Goal: Check status: Check status

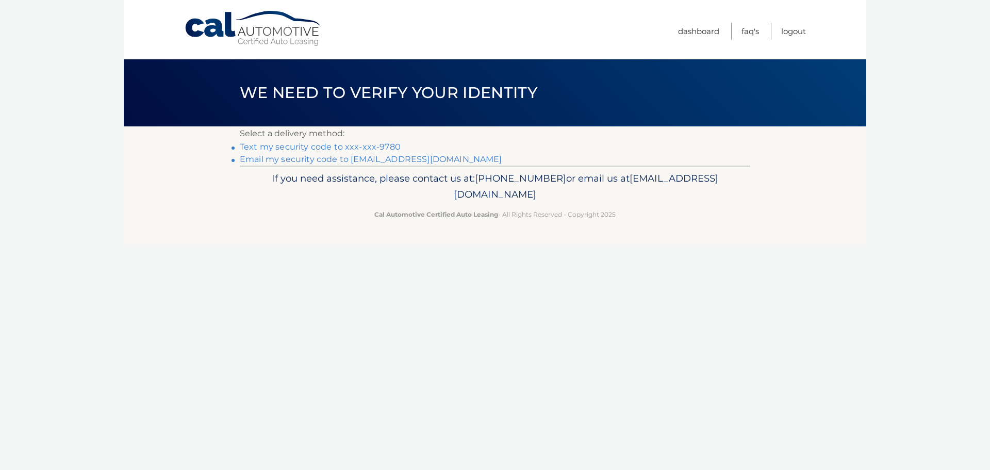
click at [301, 147] on link "Text my security code to xxx-xxx-9780" at bounding box center [320, 147] width 161 height 10
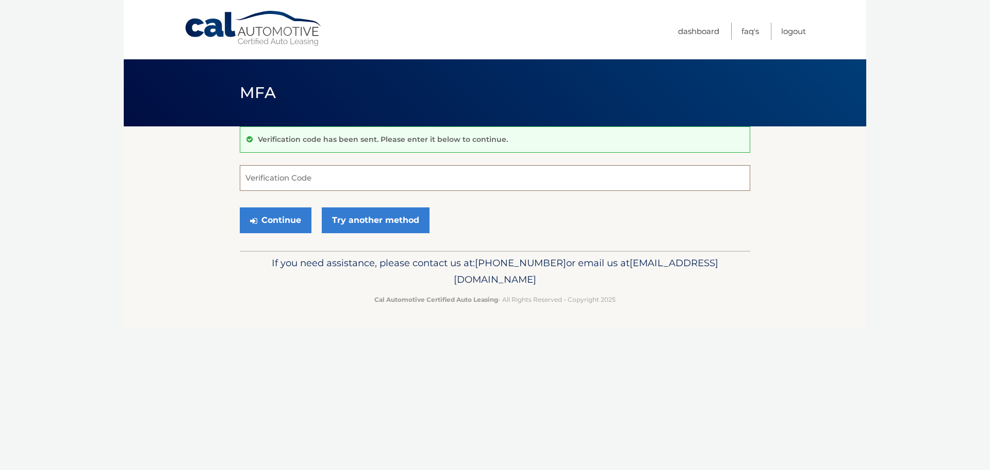
drag, startPoint x: 257, startPoint y: 175, endPoint x: 262, endPoint y: 171, distance: 6.2
click at [262, 171] on input "Verification Code" at bounding box center [495, 178] width 510 height 26
type input "989526"
click at [266, 213] on button "Continue" at bounding box center [276, 220] width 72 height 26
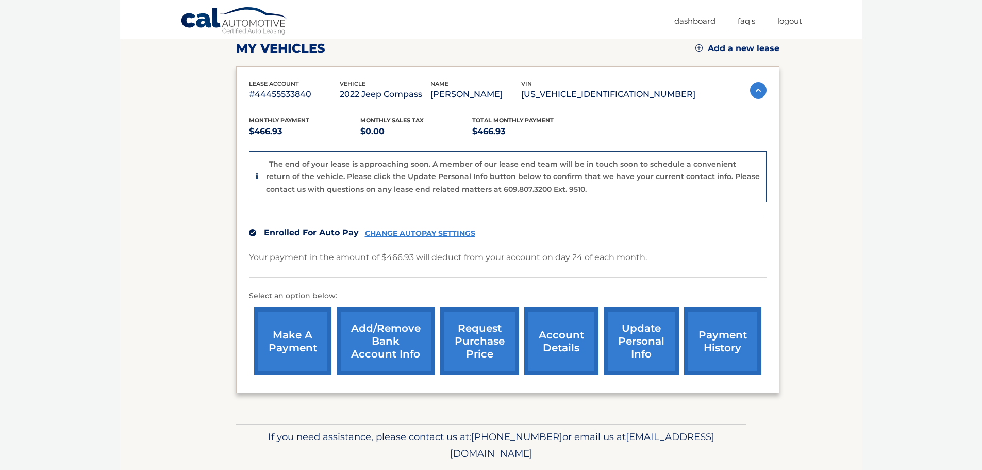
scroll to position [172, 0]
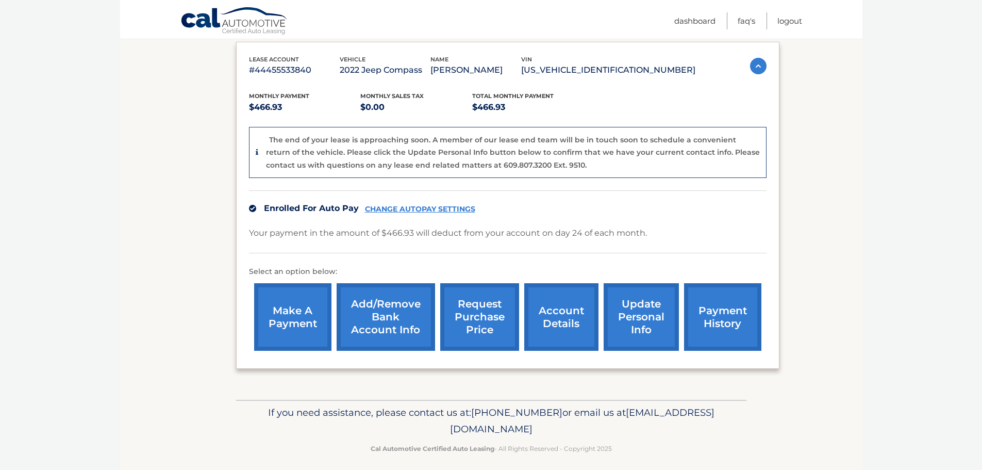
click at [475, 323] on link "request purchase price" at bounding box center [479, 317] width 79 height 68
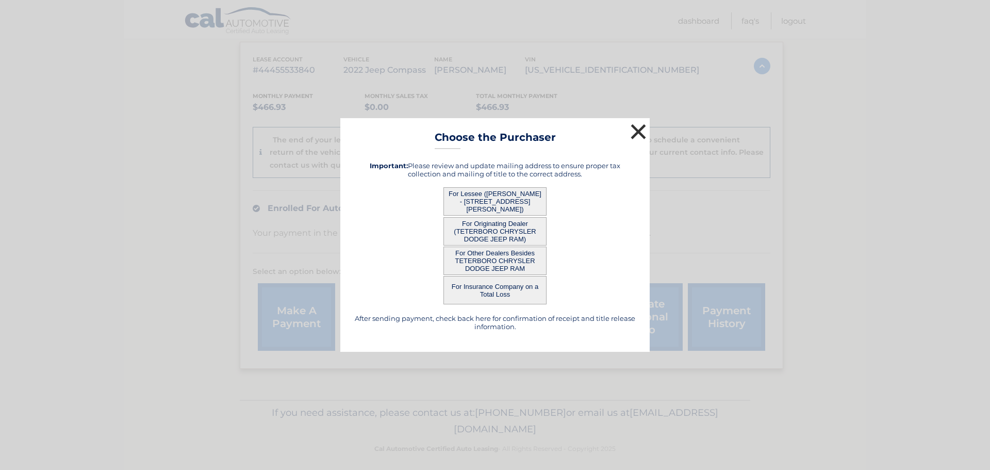
click at [643, 125] on button "×" at bounding box center [638, 131] width 21 height 21
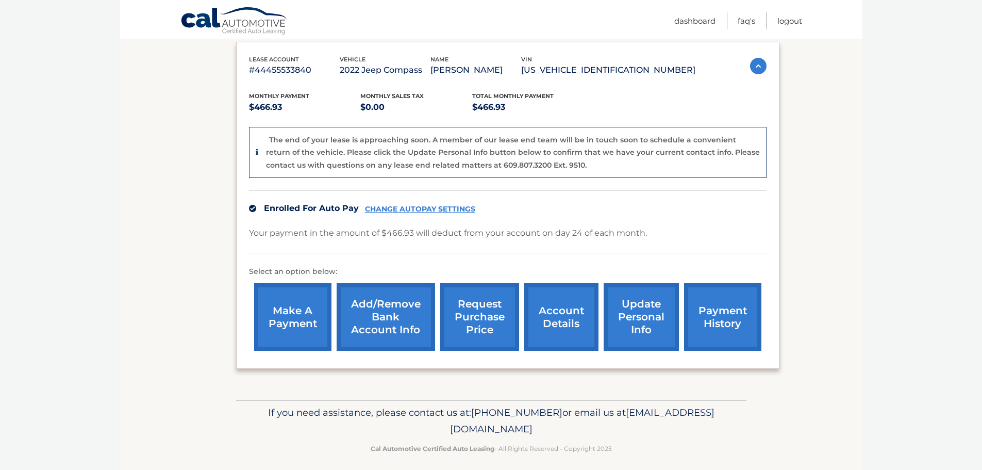
click at [584, 321] on link "account details" at bounding box center [561, 317] width 74 height 68
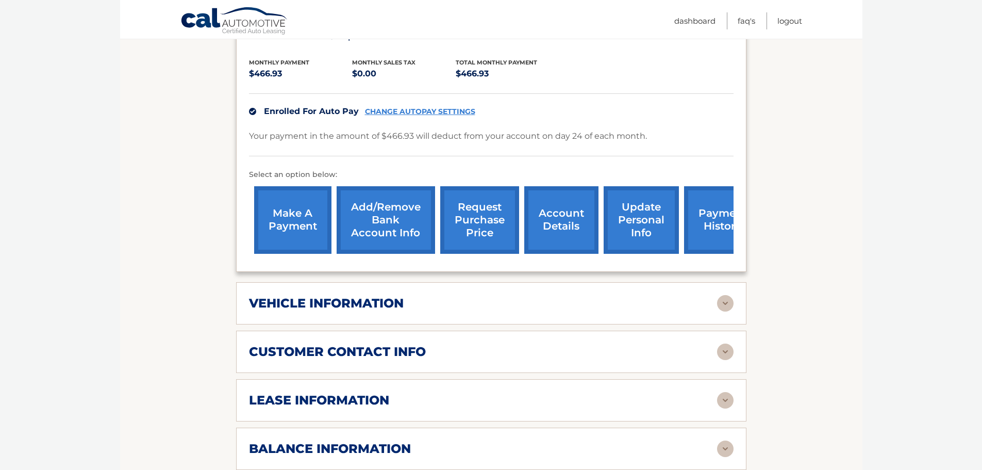
scroll to position [258, 0]
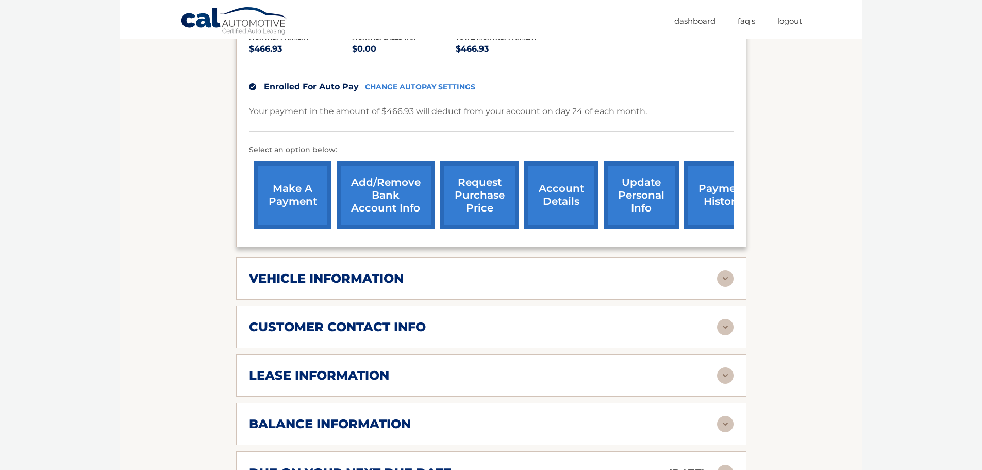
click at [729, 270] on img at bounding box center [725, 278] width 16 height 16
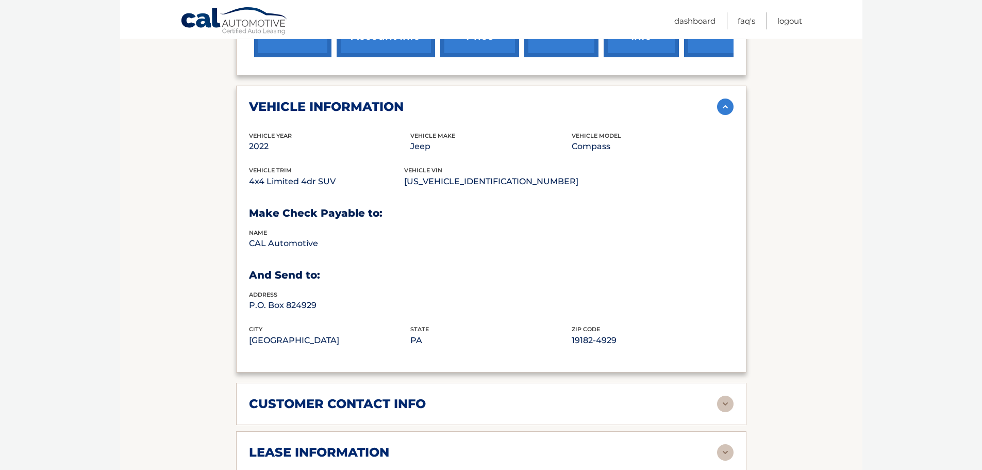
scroll to position [516, 0]
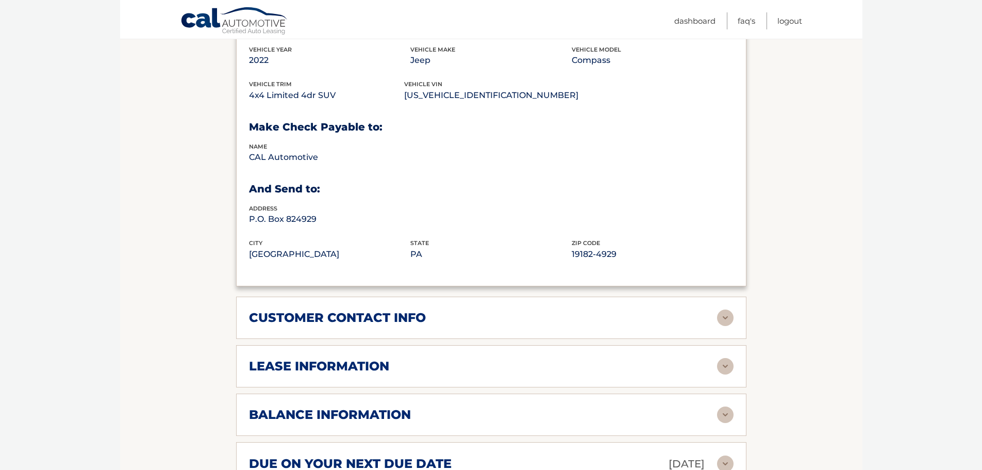
click at [725, 358] on img at bounding box center [725, 366] width 16 height 16
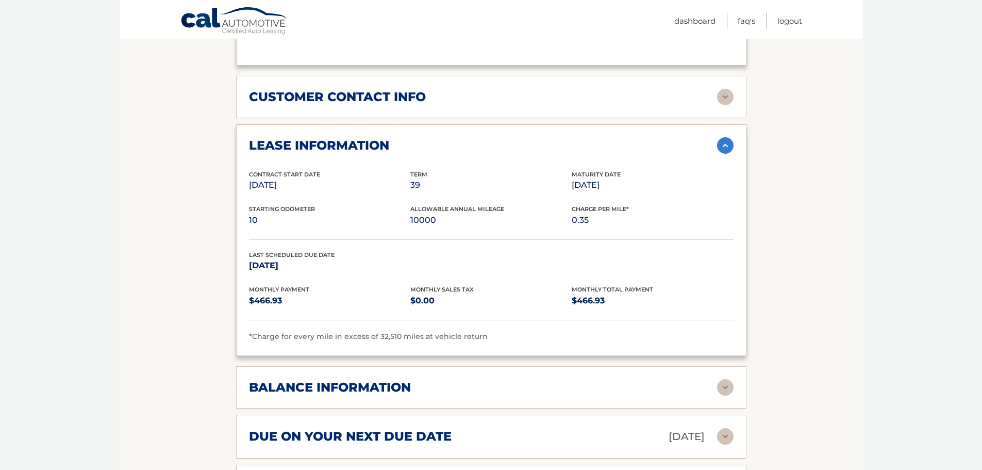
scroll to position [773, 0]
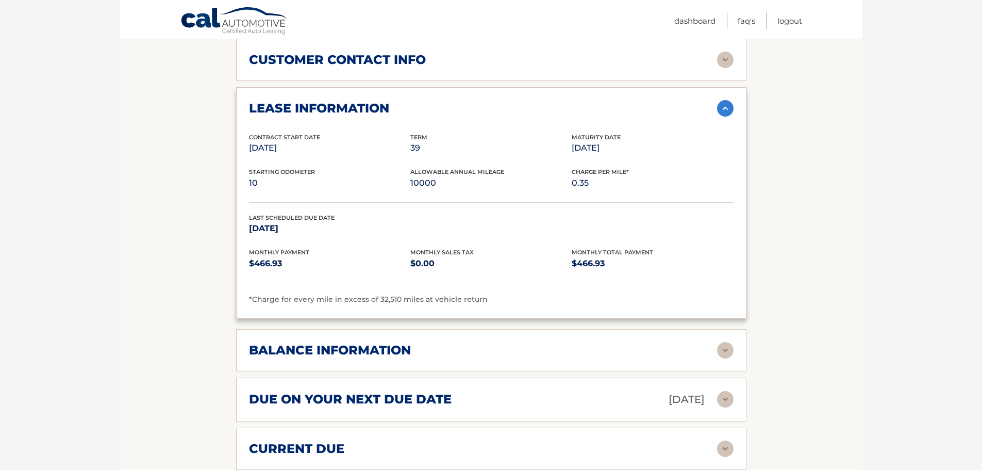
click at [726, 342] on img at bounding box center [725, 350] width 16 height 16
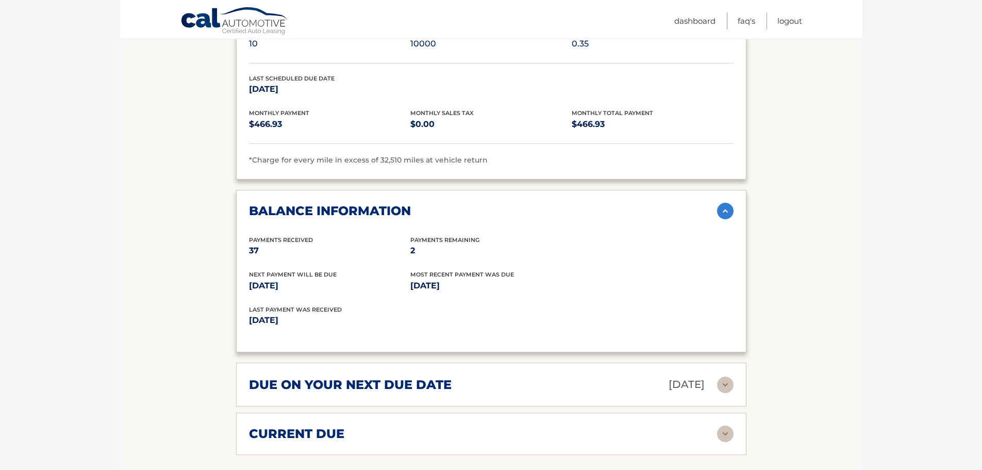
scroll to position [945, 0]
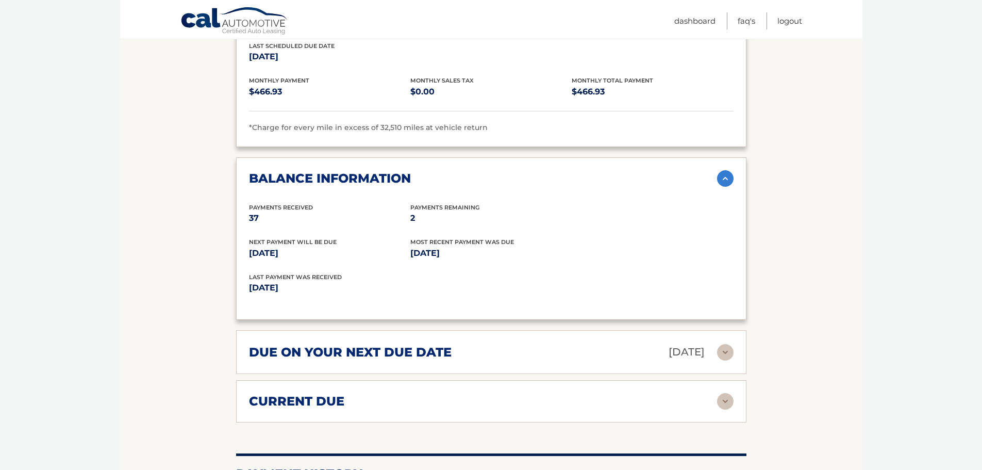
click at [729, 344] on img at bounding box center [725, 352] width 16 height 16
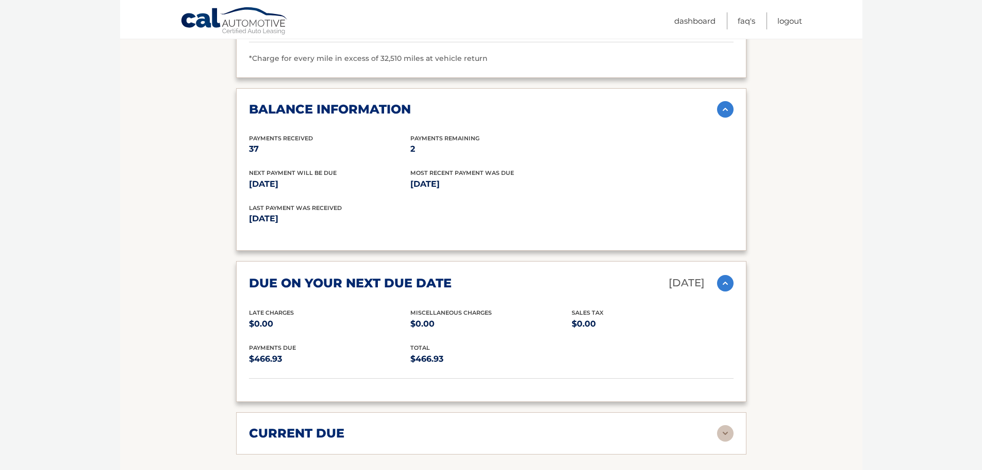
scroll to position [1117, 0]
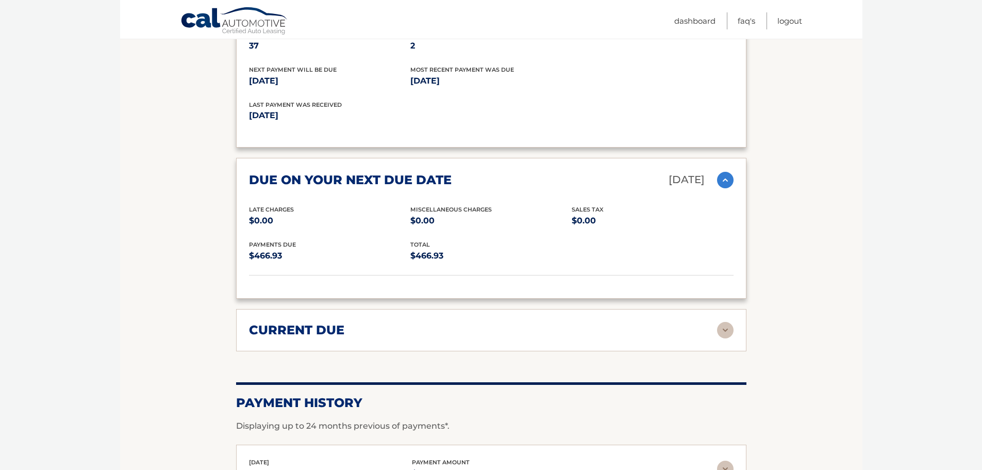
click at [722, 322] on img at bounding box center [725, 330] width 16 height 16
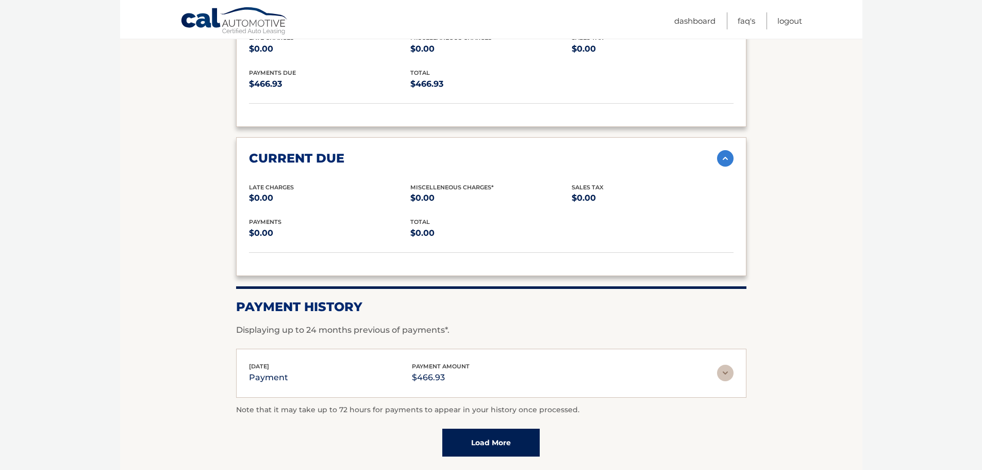
scroll to position [1359, 0]
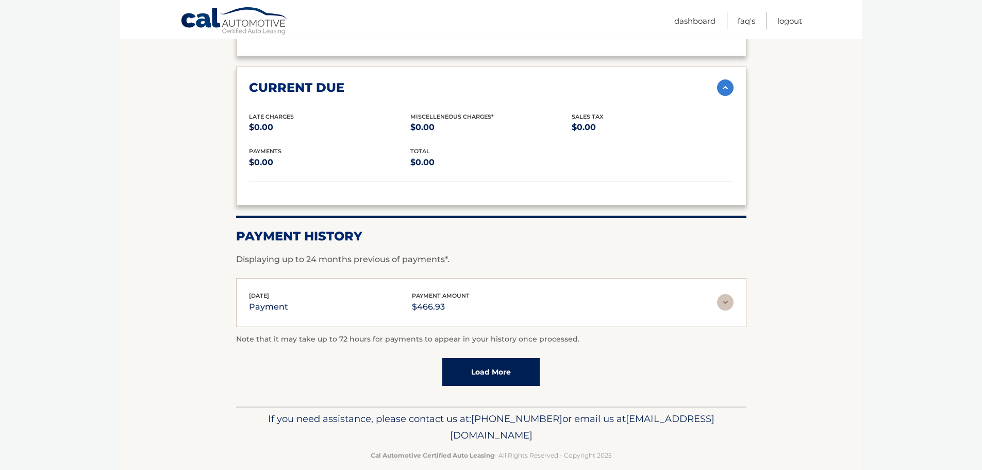
click at [474, 358] on link "Load More" at bounding box center [490, 372] width 97 height 28
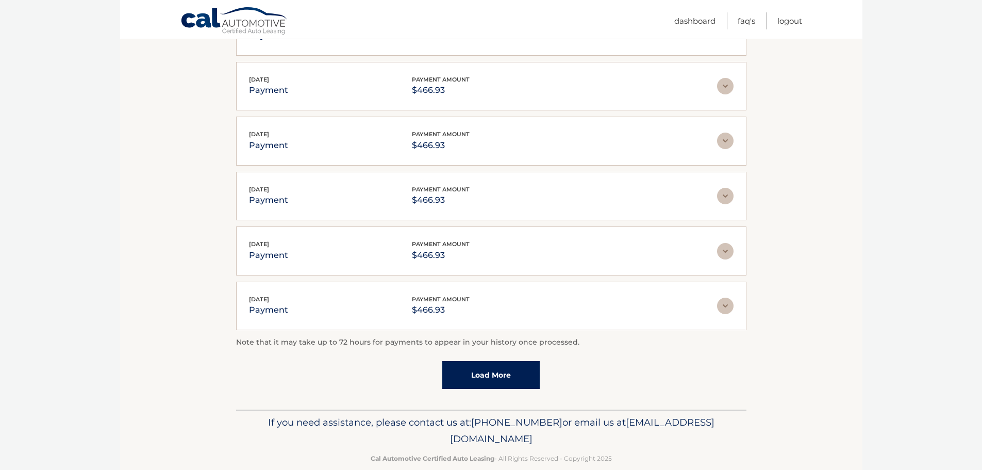
scroll to position [1634, 0]
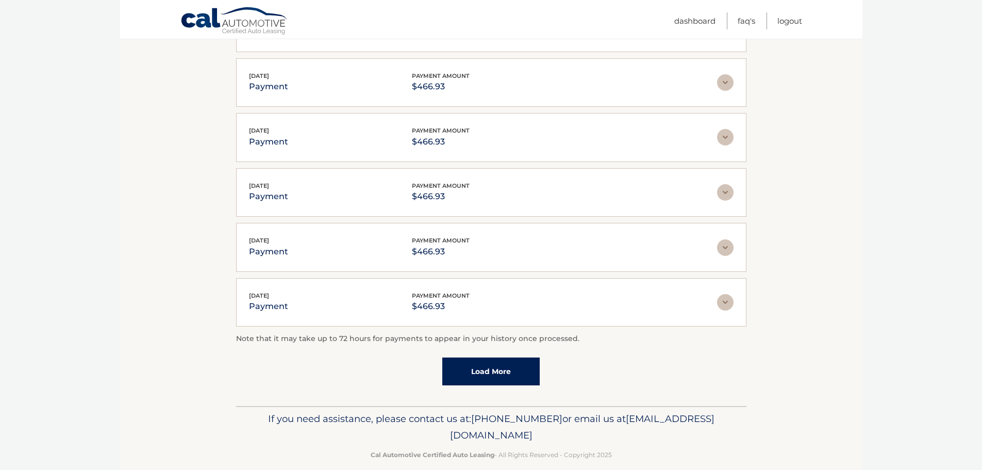
click at [501, 362] on link "Load More" at bounding box center [490, 371] width 97 height 28
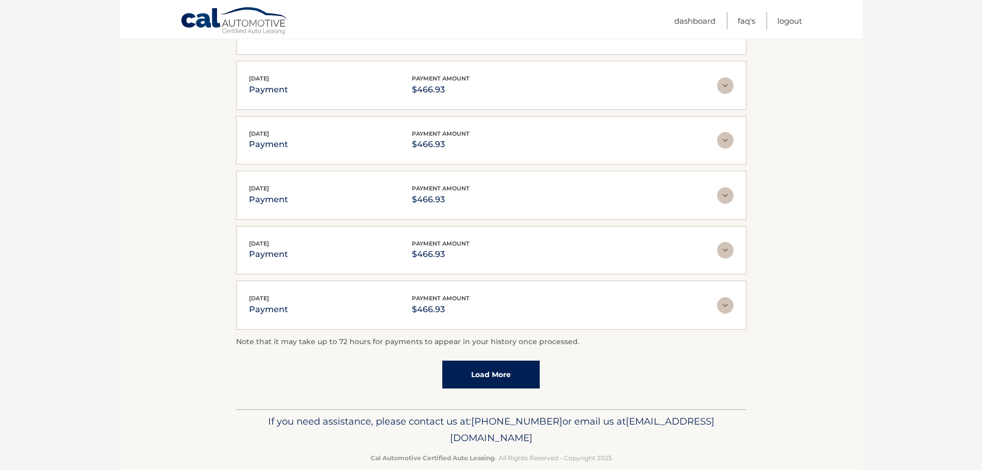
scroll to position [1909, 0]
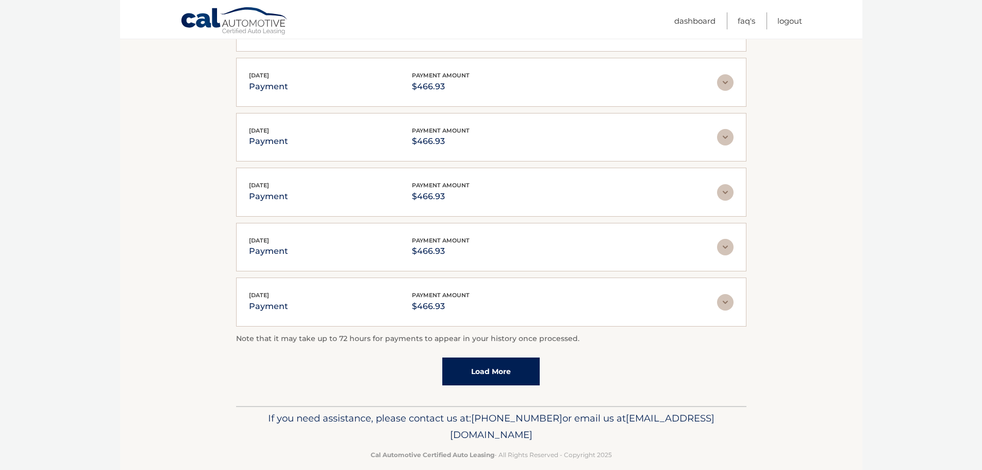
click at [505, 361] on link "Load More" at bounding box center [490, 371] width 97 height 28
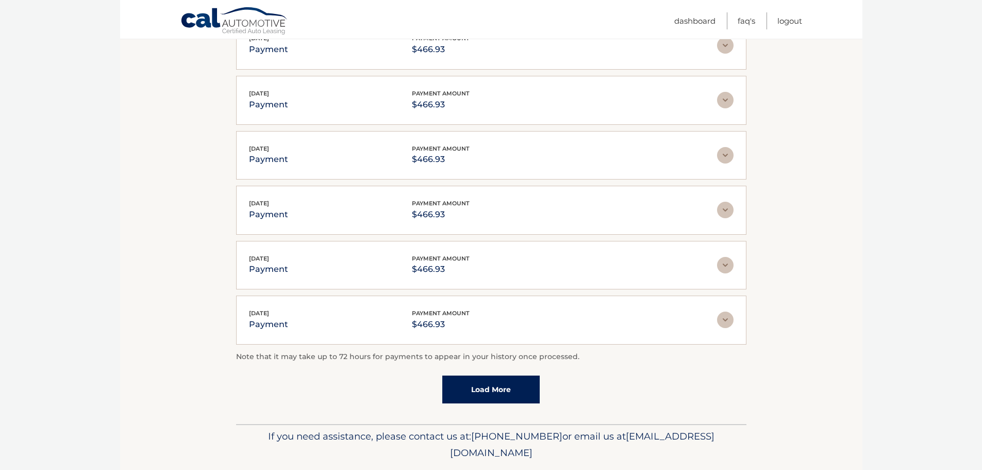
scroll to position [2183, 0]
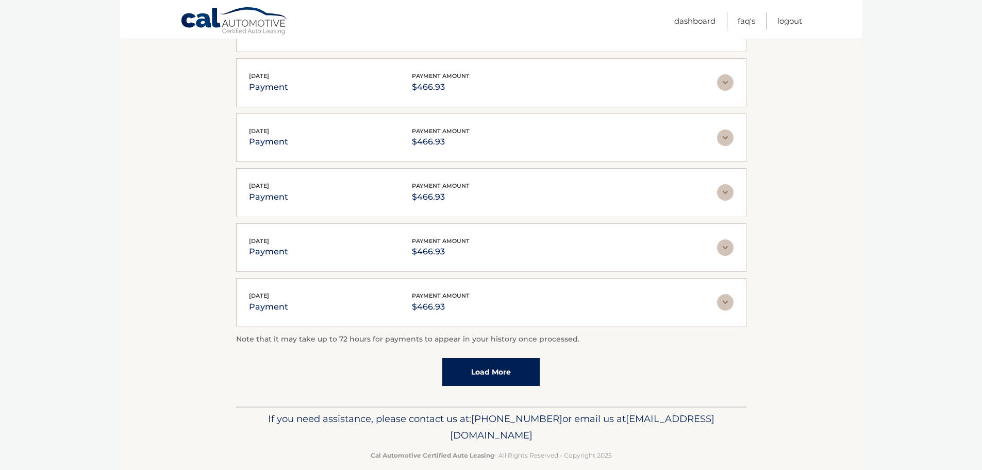
click at [510, 359] on link "Load More" at bounding box center [490, 372] width 97 height 28
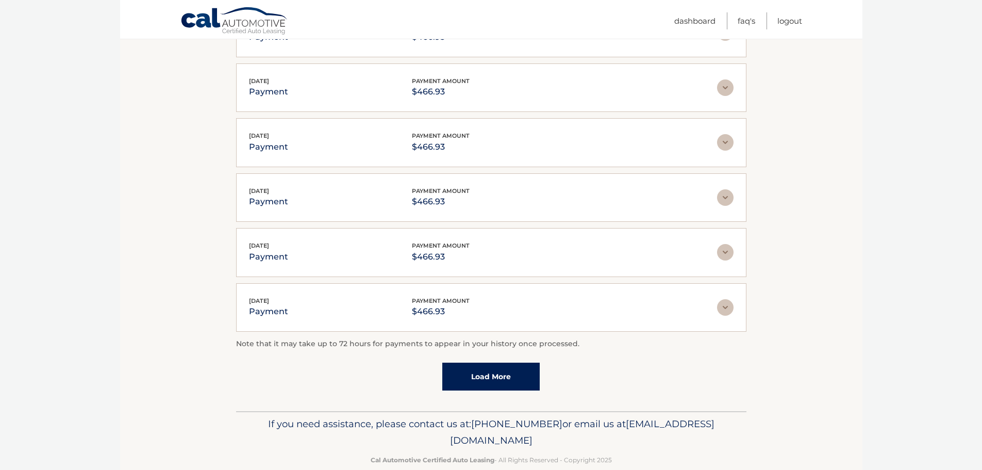
scroll to position [2458, 0]
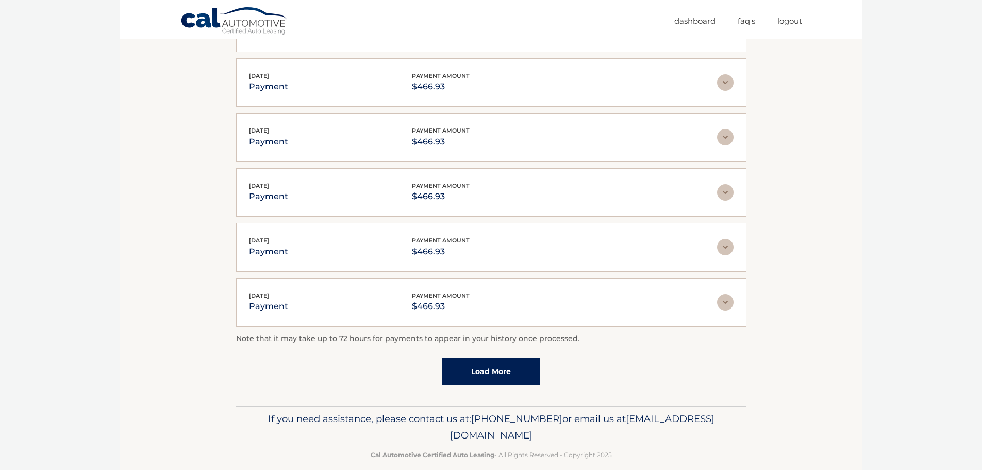
click at [509, 357] on link "Load More" at bounding box center [490, 371] width 97 height 28
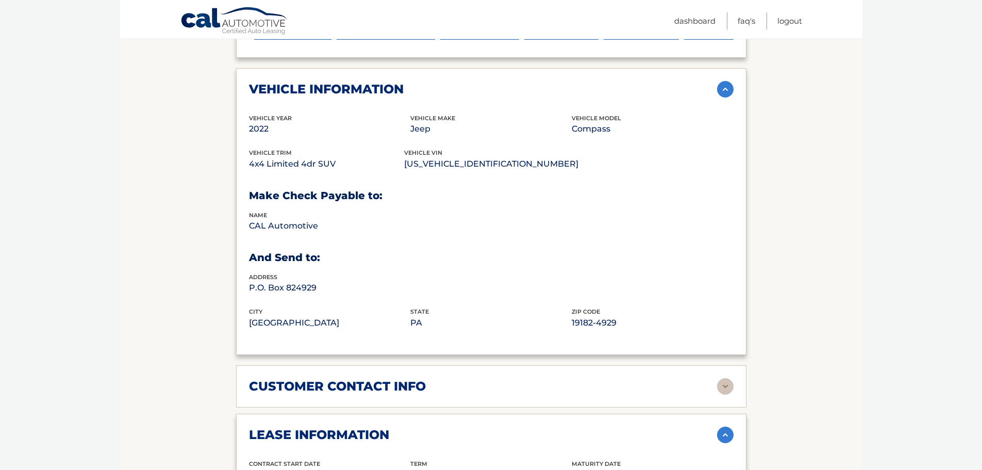
scroll to position [0, 0]
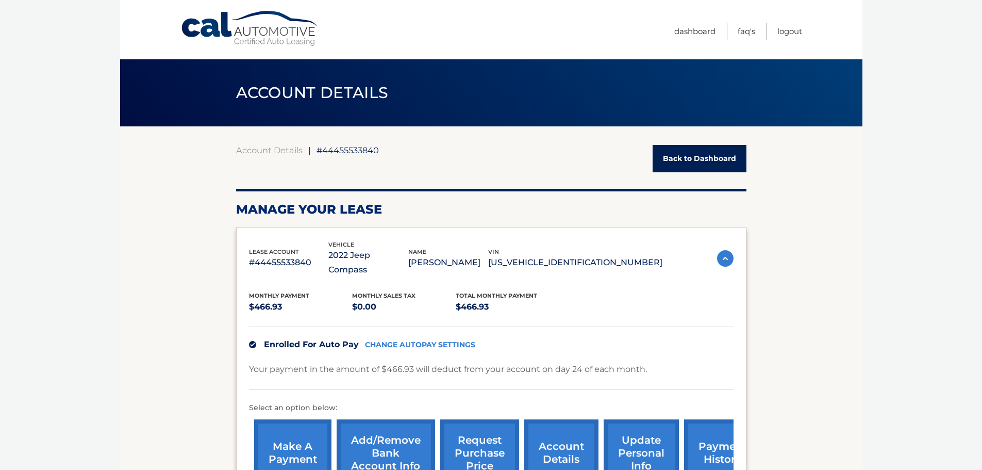
click at [718, 159] on link "Back to Dashboard" at bounding box center [700, 158] width 94 height 27
